Goal: Navigation & Orientation: Understand site structure

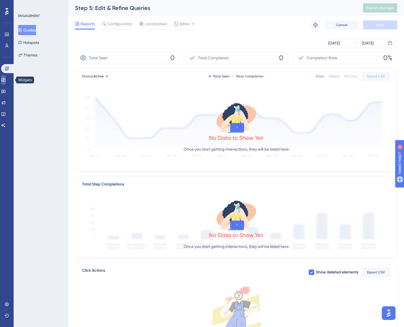
click at [5, 80] on icon at bounding box center [3, 79] width 4 height 3
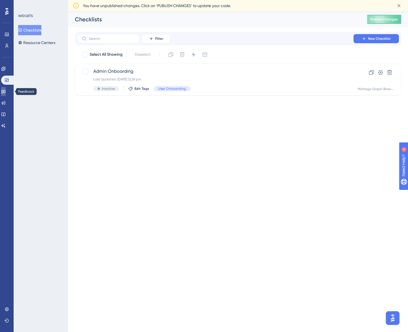
click at [6, 89] on link at bounding box center [3, 91] width 5 height 9
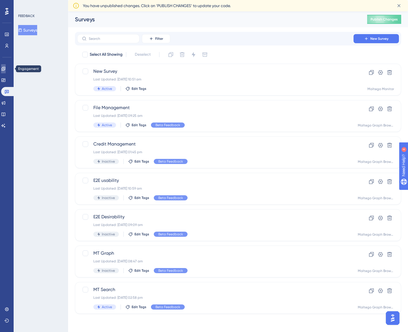
click at [5, 69] on icon at bounding box center [3, 69] width 4 height 4
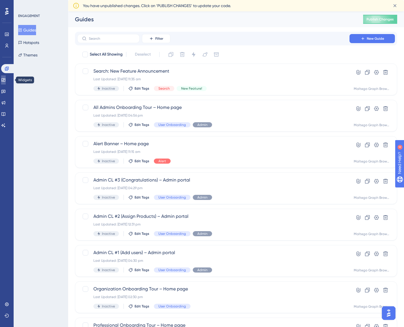
click at [6, 80] on icon at bounding box center [3, 80] width 5 height 5
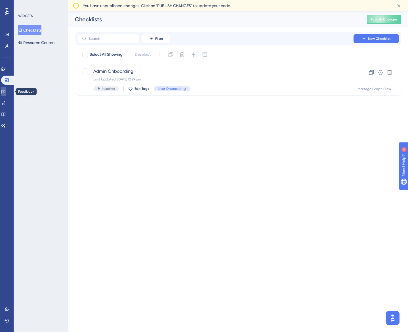
click at [6, 90] on icon at bounding box center [3, 91] width 5 height 5
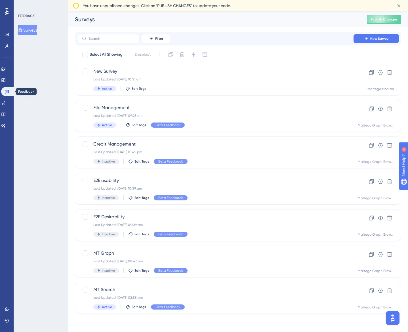
click at [5, 85] on div "Engagement Widgets Feedback Product Updates Knowledge Base AI Assistant" at bounding box center [6, 97] width 11 height 66
click at [6, 99] on link at bounding box center [3, 102] width 5 height 9
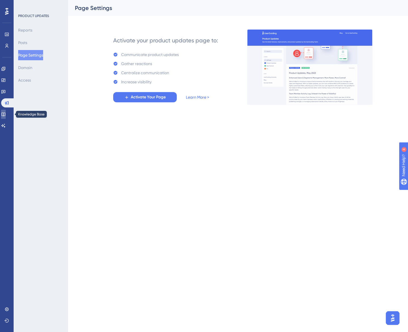
click at [6, 110] on link at bounding box center [3, 114] width 5 height 9
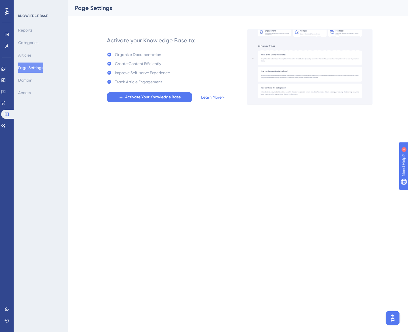
click at [6, 120] on div "Engagement Widgets Feedback Product Updates Knowledge Base AI Assistant" at bounding box center [6, 97] width 11 height 66
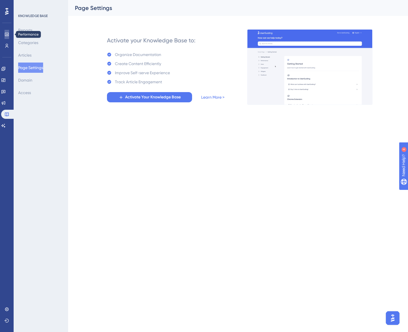
click at [7, 37] on link at bounding box center [7, 34] width 5 height 9
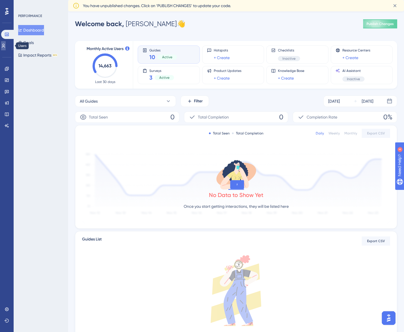
click at [6, 46] on icon at bounding box center [3, 45] width 5 height 5
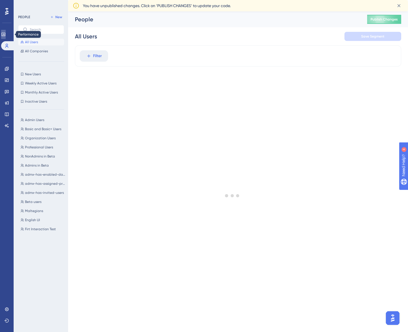
click at [6, 35] on icon at bounding box center [3, 34] width 5 height 5
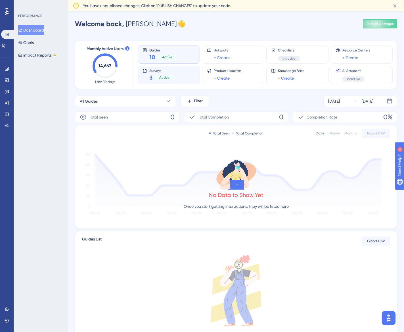
click at [179, 71] on div "Surveys 3 Active" at bounding box center [169, 74] width 53 height 13
click at [6, 47] on icon at bounding box center [3, 45] width 5 height 5
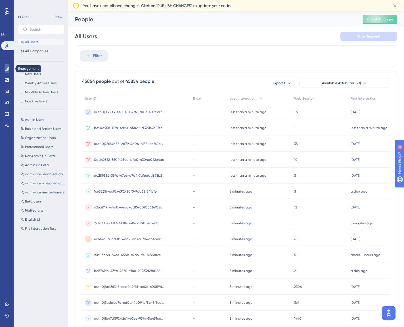
click at [7, 67] on icon at bounding box center [7, 68] width 5 height 5
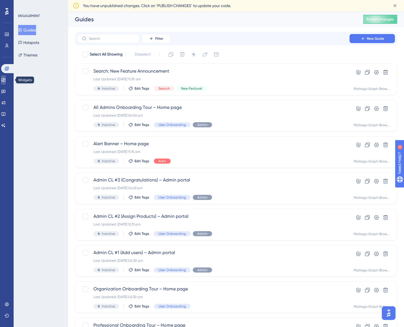
click at [6, 81] on link at bounding box center [3, 80] width 5 height 9
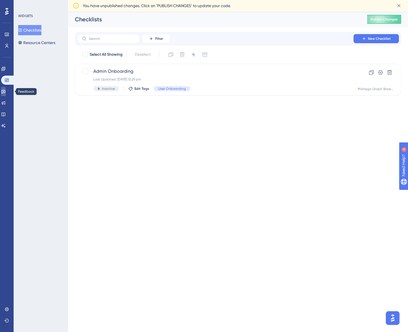
click at [6, 95] on link at bounding box center [3, 91] width 5 height 9
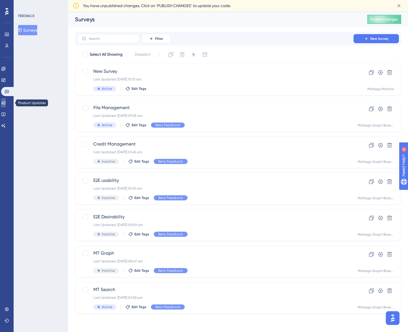
click at [5, 102] on icon at bounding box center [4, 103] width 4 height 4
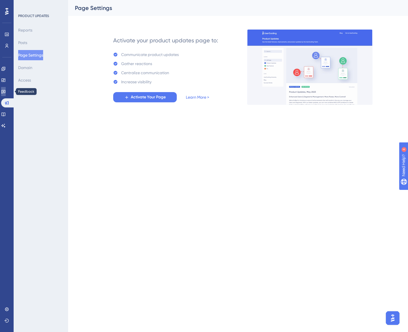
click at [5, 92] on icon at bounding box center [3, 92] width 4 height 4
